Goal: Use online tool/utility: Use online tool/utility

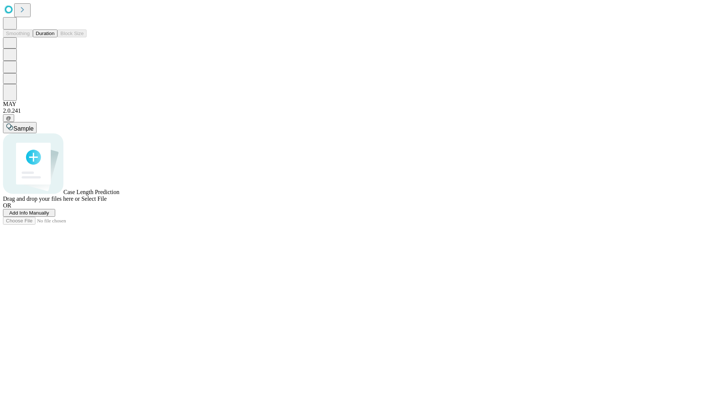
click at [54, 37] on button "Duration" at bounding box center [45, 33] width 25 height 8
click at [49, 215] on span "Add Info Manually" at bounding box center [29, 213] width 40 height 6
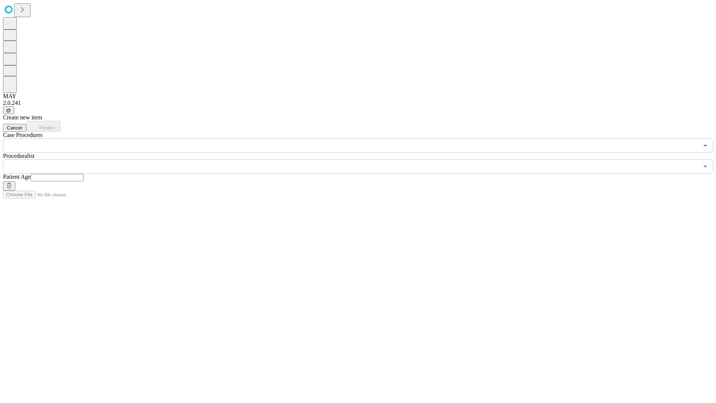
click at [84, 174] on input "text" at bounding box center [57, 177] width 53 height 7
type input "**"
click at [363, 159] on input "text" at bounding box center [350, 166] width 695 height 14
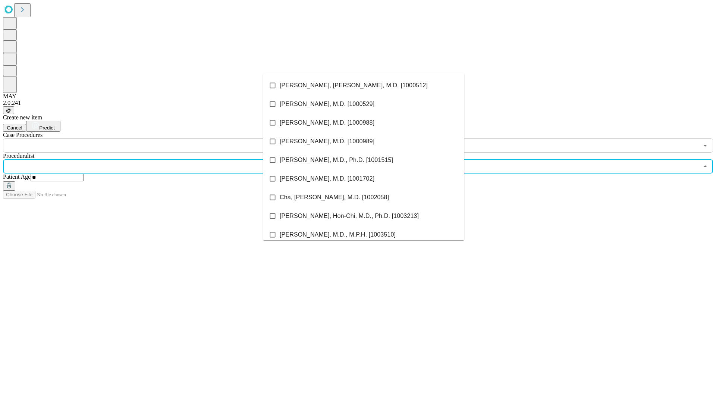
click at [363, 85] on li "[PERSON_NAME], [PERSON_NAME], M.D. [1000512]" at bounding box center [363, 85] width 201 height 19
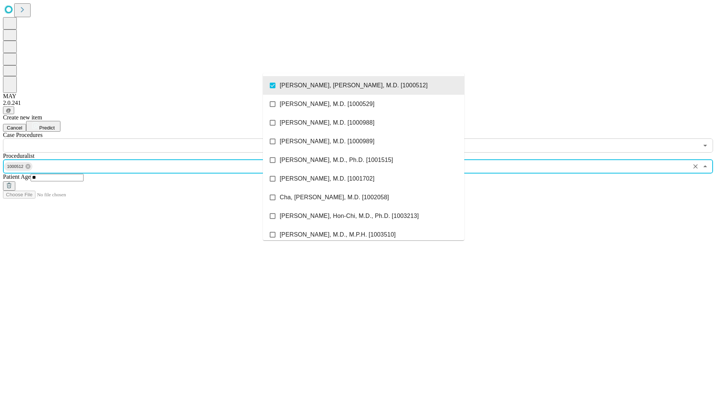
click at [157, 138] on input "text" at bounding box center [350, 145] width 695 height 14
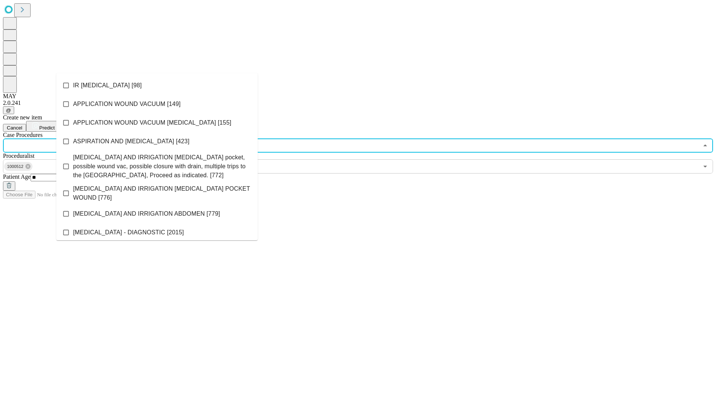
click at [157, 85] on li "IR [MEDICAL_DATA] [98]" at bounding box center [156, 85] width 201 height 19
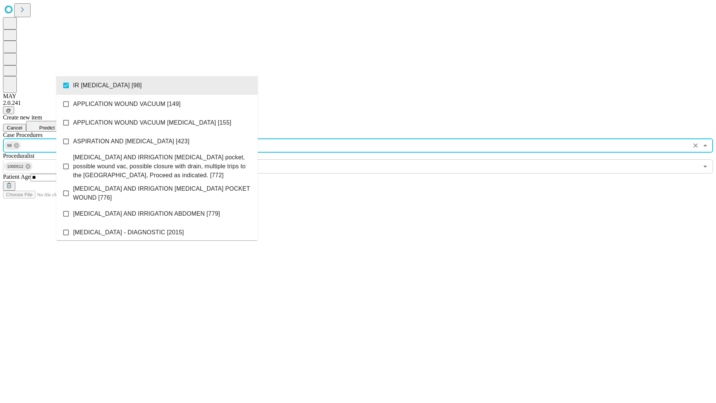
click at [54, 125] on span "Predict" at bounding box center [46, 128] width 15 height 6
